Goal: Task Accomplishment & Management: Manage account settings

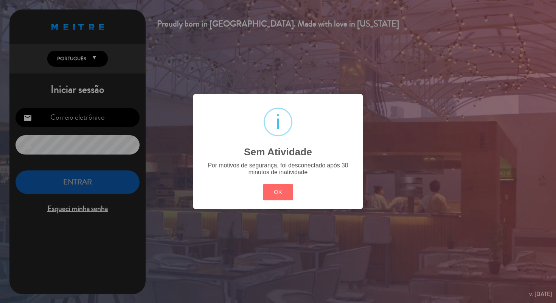
type input "[PERSON_NAME][EMAIL_ADDRESS][DOMAIN_NAME]"
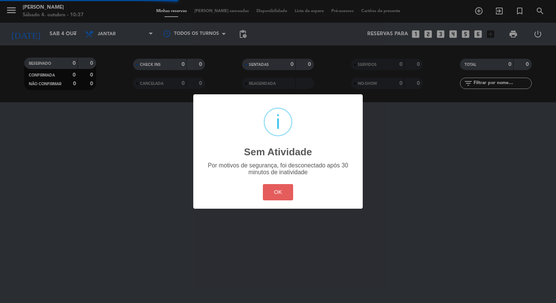
click at [281, 196] on button "OK" at bounding box center [278, 192] width 31 height 16
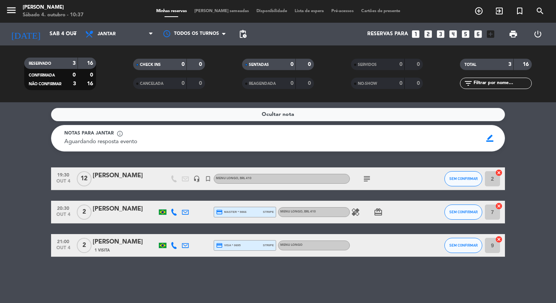
click at [358, 209] on icon "healing" at bounding box center [355, 211] width 9 height 9
click at [376, 213] on icon "card_giftcard" at bounding box center [378, 211] width 9 height 9
click at [358, 212] on icon "healing" at bounding box center [355, 211] width 9 height 9
click at [119, 211] on div "[PERSON_NAME]" at bounding box center [125, 209] width 64 height 10
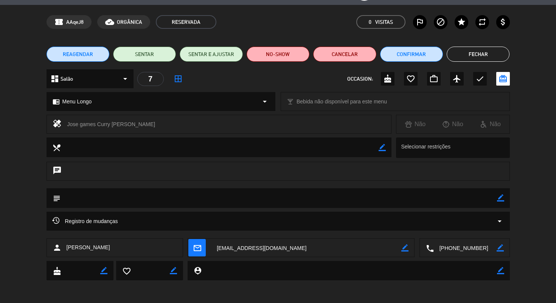
scroll to position [21, 0]
click at [488, 57] on button "Fechar" at bounding box center [478, 54] width 63 height 15
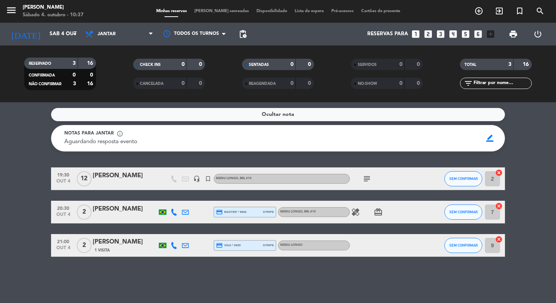
click at [117, 259] on div "Ocultar nota Notas para jantar info_outline Aguardando resposta evento Aguardan…" at bounding box center [278, 202] width 556 height 200
click at [490, 135] on span "border_color" at bounding box center [490, 138] width 15 height 14
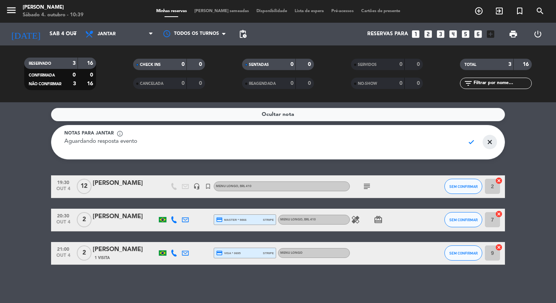
click at [485, 140] on span "close" at bounding box center [490, 142] width 15 height 14
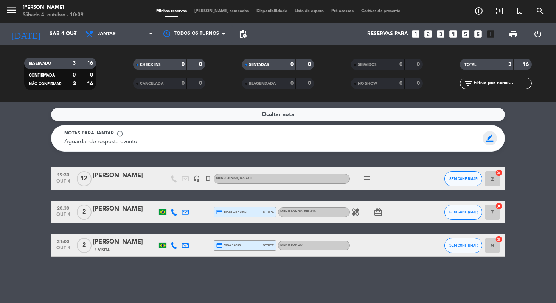
click at [489, 141] on span "border_color" at bounding box center [490, 138] width 15 height 14
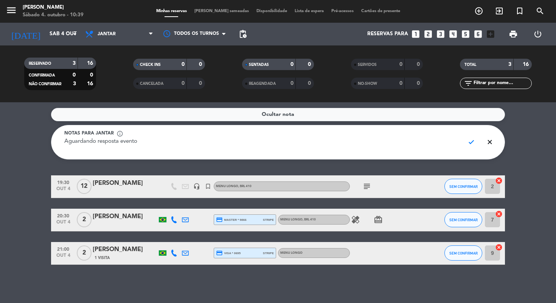
click at [489, 141] on span "close" at bounding box center [490, 142] width 15 height 14
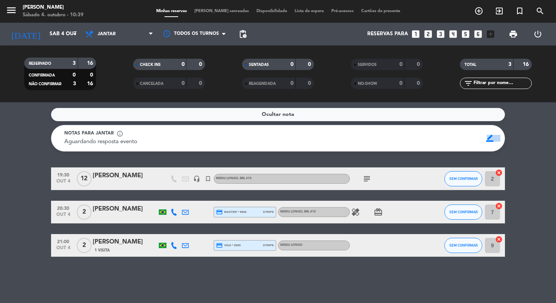
click at [489, 141] on span "border_color" at bounding box center [490, 138] width 15 height 14
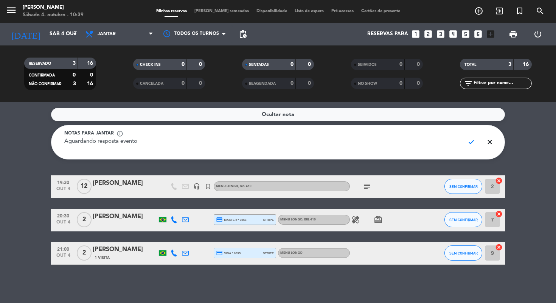
click at [174, 139] on textarea "Aguardando resposta evento" at bounding box center [261, 145] width 394 height 17
drag, startPoint x: 174, startPoint y: 139, endPoint x: 25, endPoint y: 137, distance: 149.8
click at [25, 137] on service-notes "Ocultar nota Notas para jantar info_outline Aguardando resposta evento check cl…" at bounding box center [278, 133] width 556 height 51
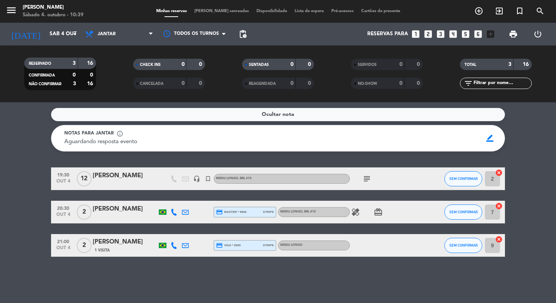
click at [85, 140] on span "Aguardando resposta evento" at bounding box center [100, 142] width 73 height 6
click at [85, 141] on span "Aguardando resposta evento" at bounding box center [100, 142] width 73 height 6
drag, startPoint x: 71, startPoint y: 141, endPoint x: 164, endPoint y: 148, distance: 93.7
click at [164, 148] on div "Notas para jantar info_outline Aguardando resposta evento Aguardando resposta e…" at bounding box center [278, 138] width 454 height 26
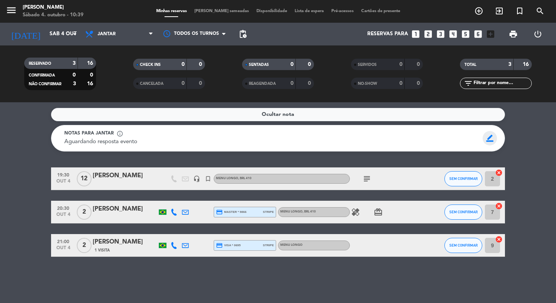
click at [492, 140] on span "border_color" at bounding box center [490, 138] width 15 height 14
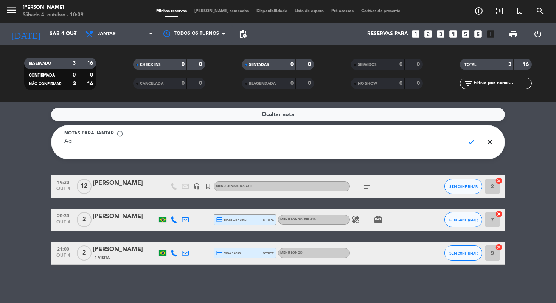
type textarea "A"
click at [469, 141] on span "check" at bounding box center [471, 142] width 15 height 14
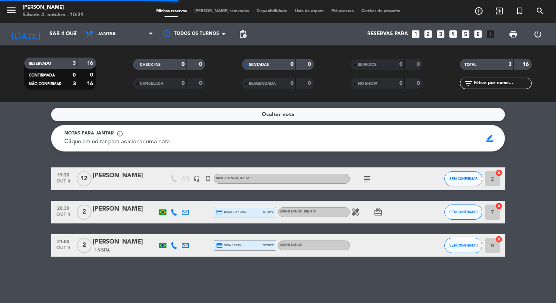
click at [532, 145] on service-notes "Ocultar nota Notas para jantar info_outline Clique em editar para adicionar uma…" at bounding box center [278, 129] width 556 height 43
click at [354, 210] on icon "healing" at bounding box center [355, 211] width 9 height 9
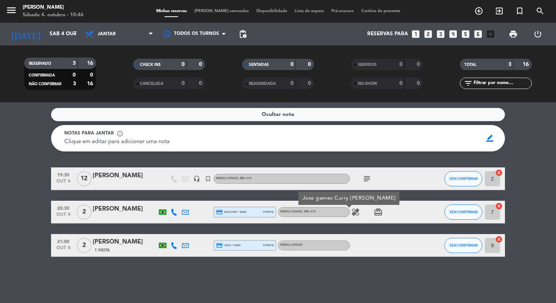
click at [363, 227] on div "19:30 [DATE] [PERSON_NAME] headset_mic turned_in_not Menu Longo , BRL 410 subje…" at bounding box center [278, 211] width 454 height 89
click at [379, 209] on icon "card_giftcard" at bounding box center [378, 211] width 9 height 9
click at [376, 229] on div "19:30 [DATE] [PERSON_NAME] headset_mic turned_in_not Menu Longo , BRL 410 subje…" at bounding box center [278, 211] width 454 height 89
